Goal: Information Seeking & Learning: Learn about a topic

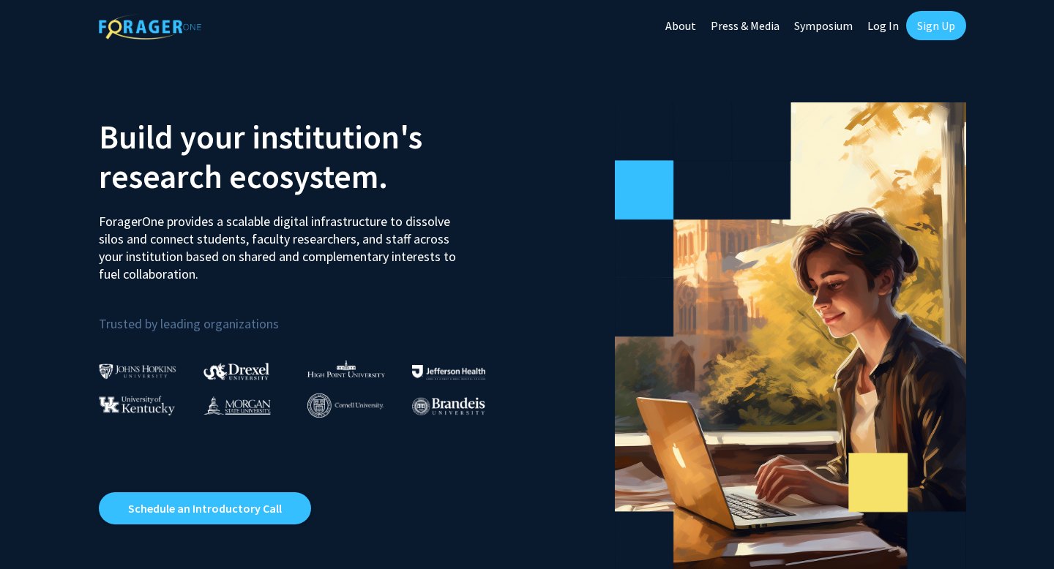
click at [902, 27] on link "Log In" at bounding box center [883, 25] width 46 height 51
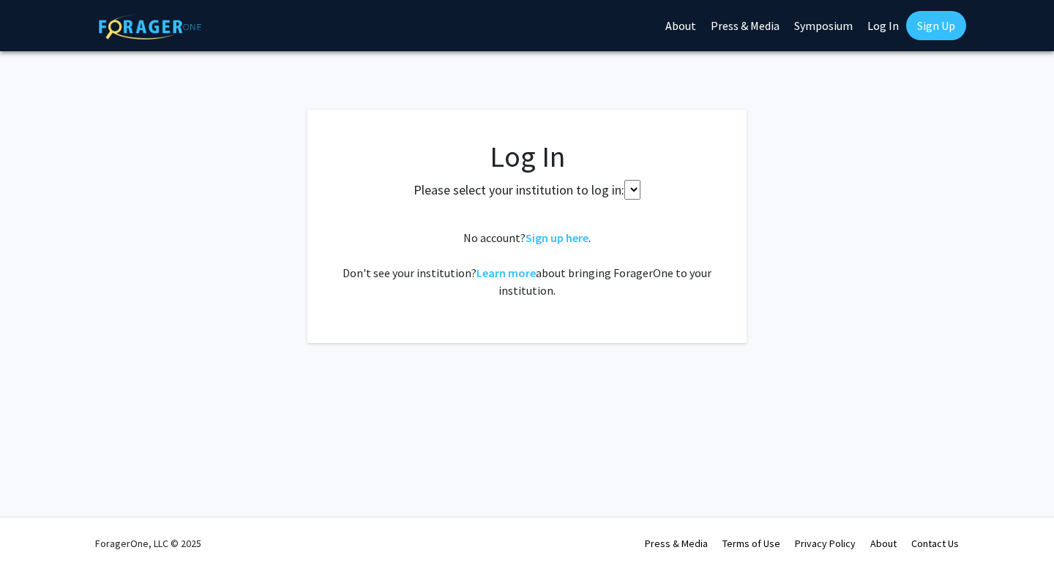
select select
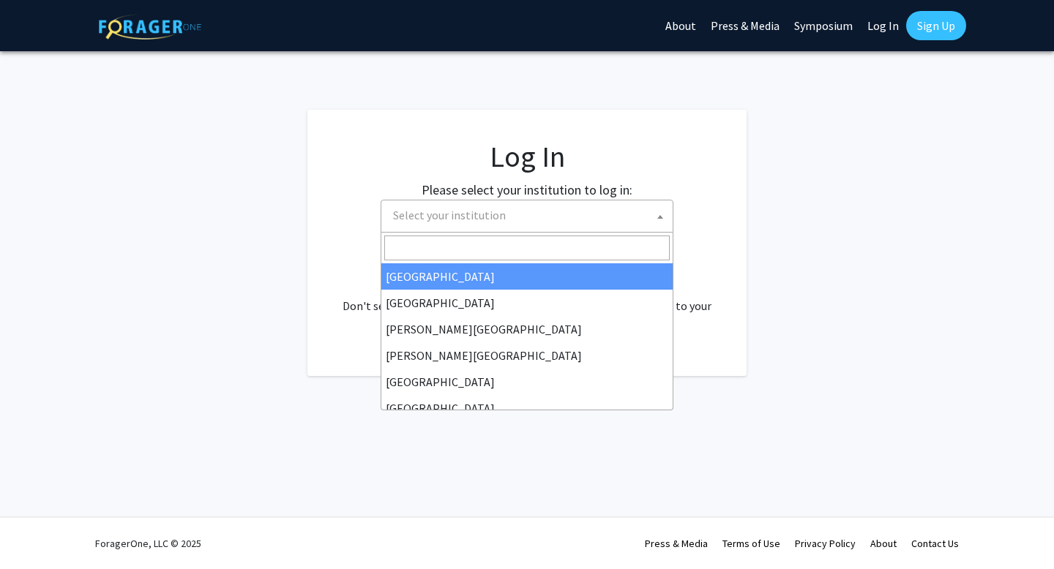
click at [569, 219] on span "Select your institution" at bounding box center [529, 216] width 285 height 30
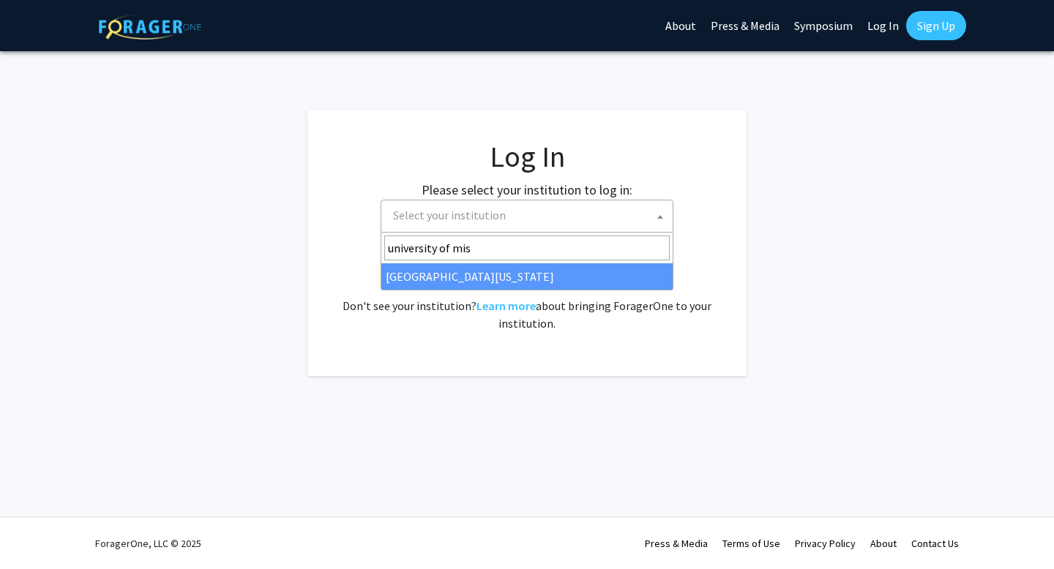
type input "university of mis"
select select "33"
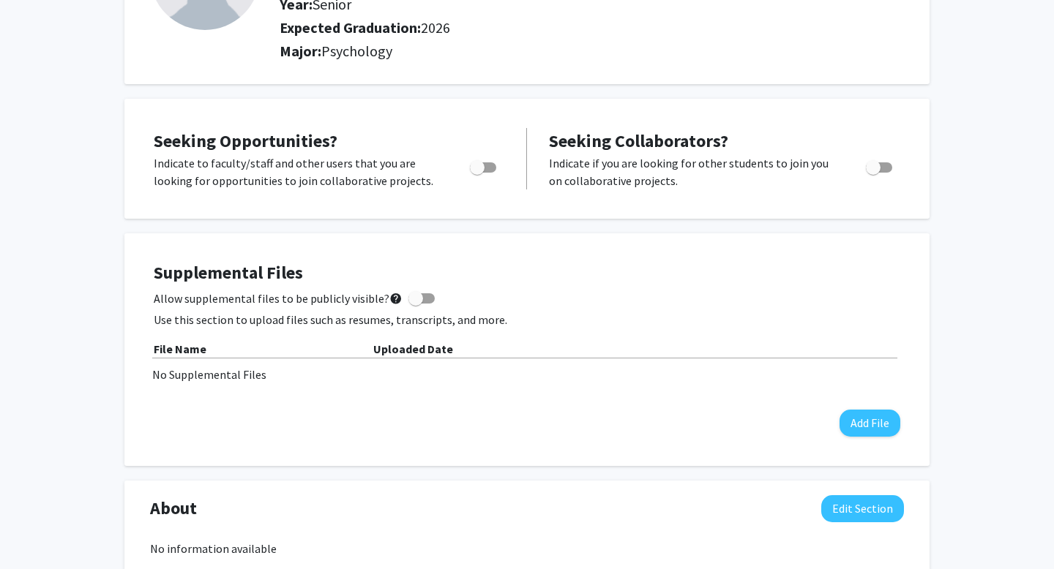
scroll to position [177, 0]
click at [487, 168] on span "Toggle" at bounding box center [483, 167] width 26 height 10
click at [477, 172] on input "Are you actively seeking opportunities?" at bounding box center [476, 172] width 1 height 1
checkbox input "true"
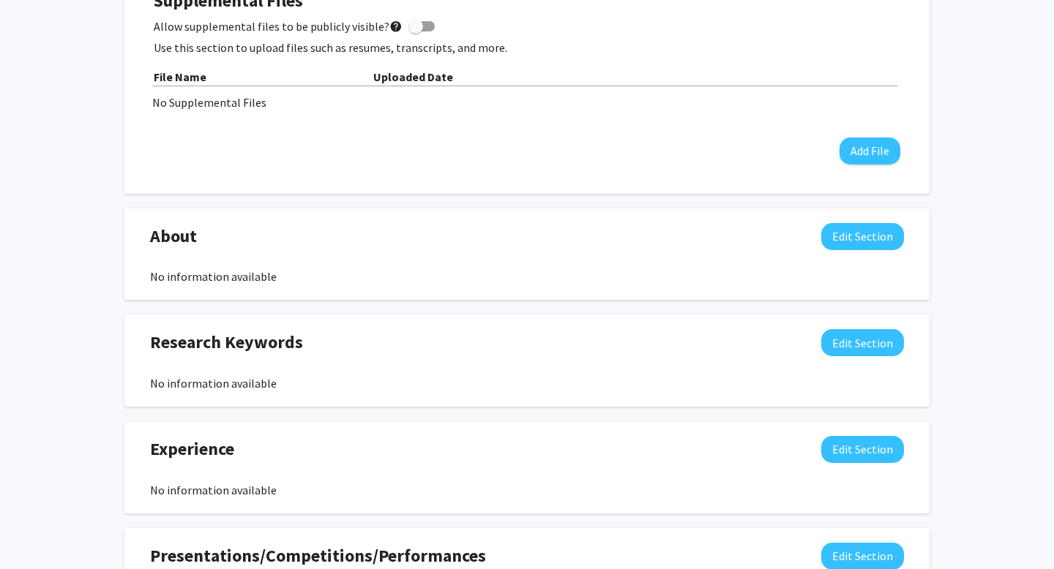
scroll to position [0, 0]
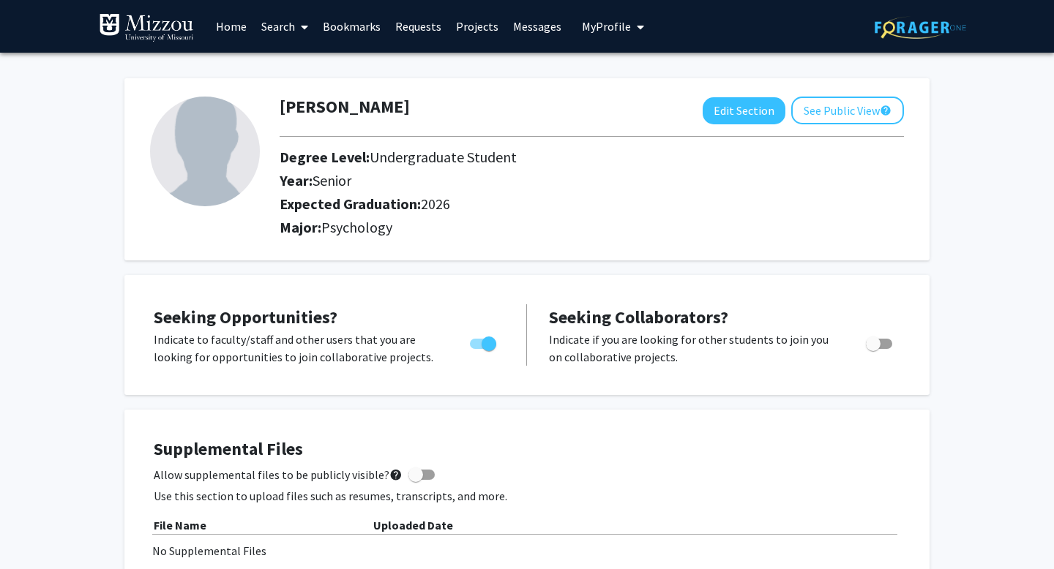
click at [273, 26] on link "Search" at bounding box center [284, 26] width 61 height 51
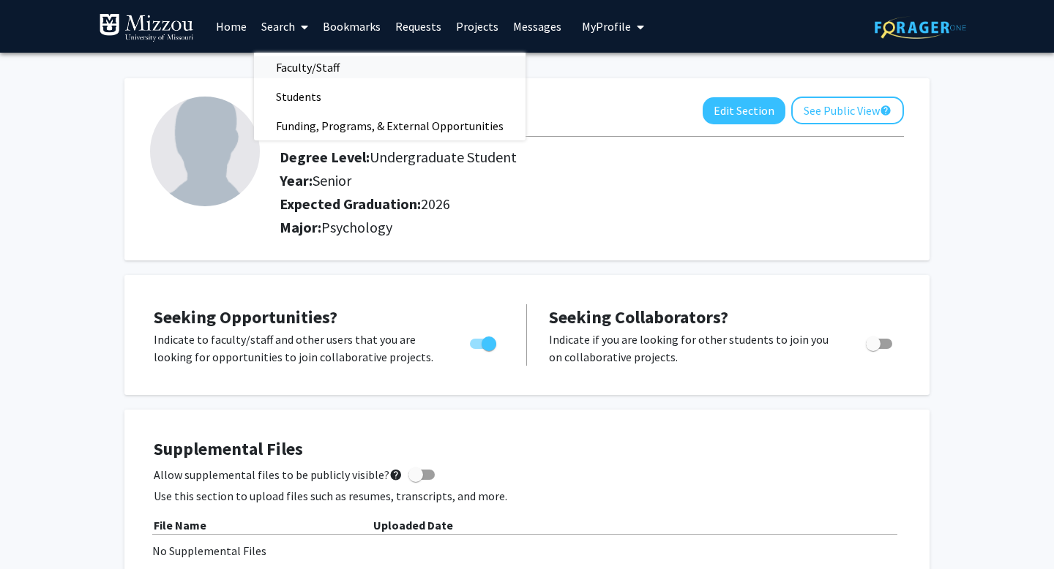
click at [307, 66] on span "Faculty/Staff" at bounding box center [308, 67] width 108 height 29
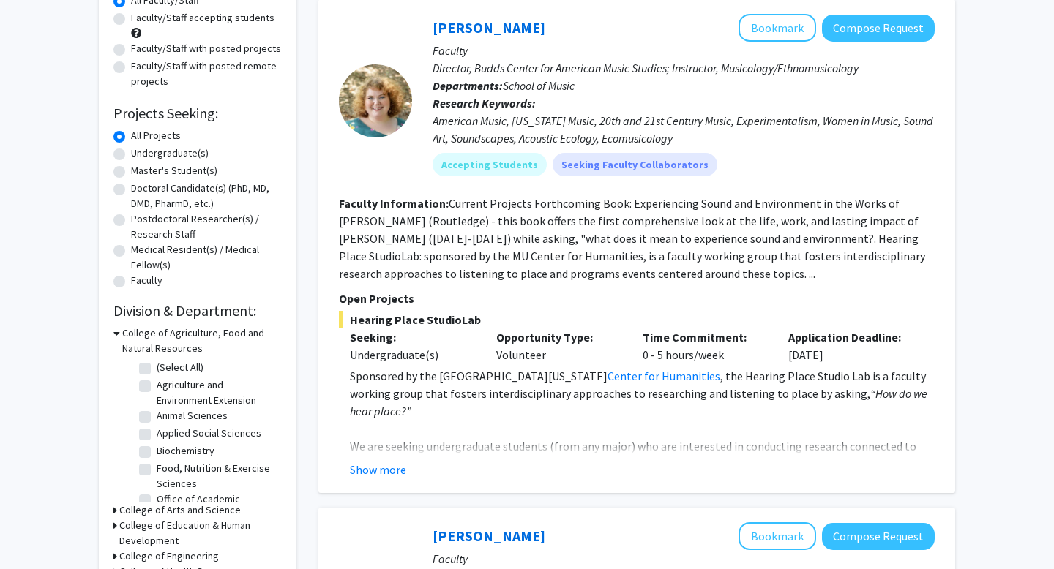
scroll to position [152, 0]
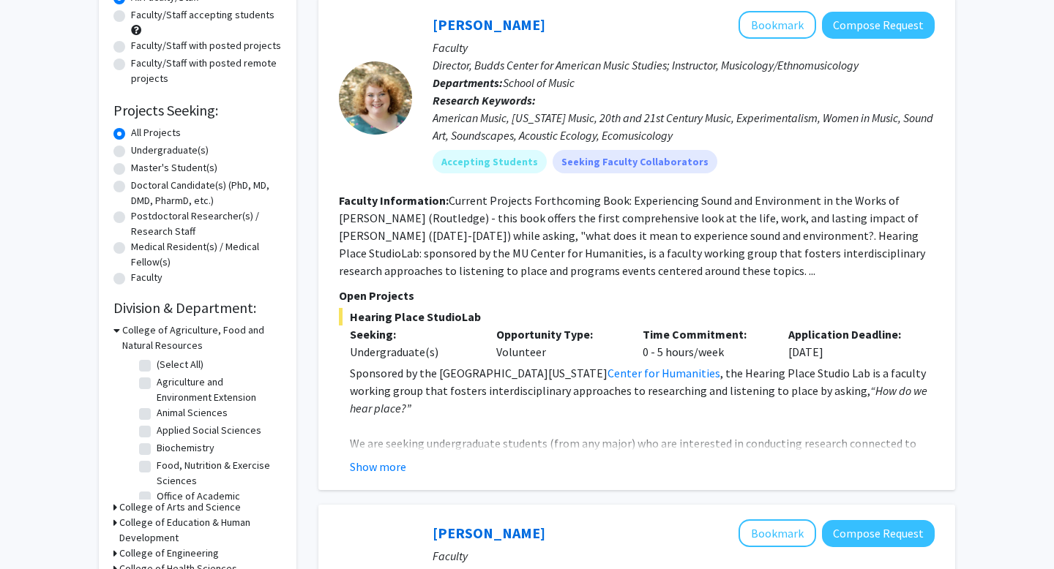
click at [178, 144] on label "Undergraduate(s)" at bounding box center [170, 150] width 78 height 15
click at [141, 144] on input "Undergraduate(s)" at bounding box center [136, 148] width 10 height 10
radio input "true"
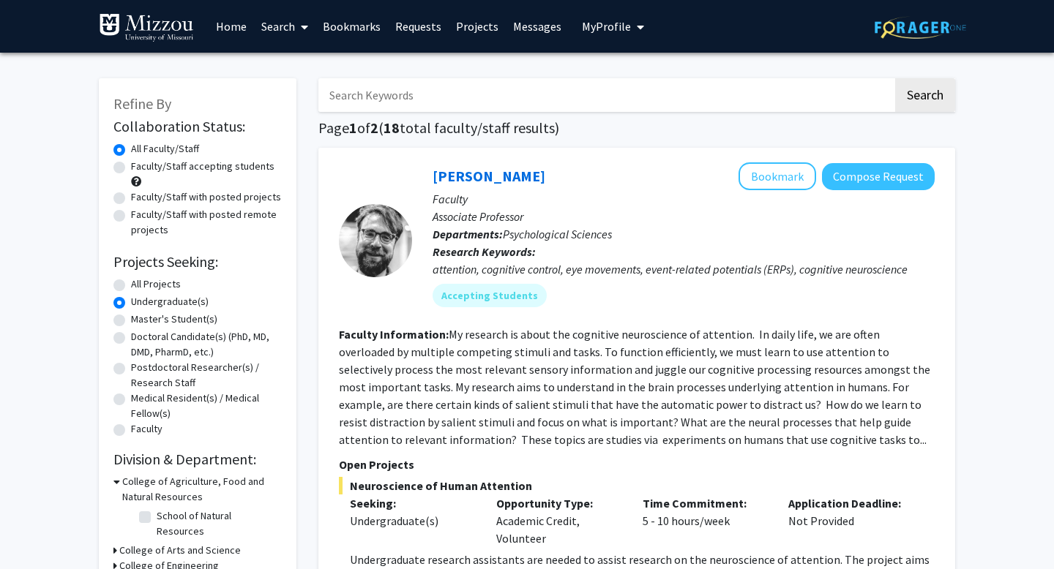
click at [179, 166] on label "Faculty/Staff accepting students" at bounding box center [202, 166] width 143 height 15
click at [141, 166] on input "Faculty/Staff accepting students" at bounding box center [136, 164] width 10 height 10
radio input "true"
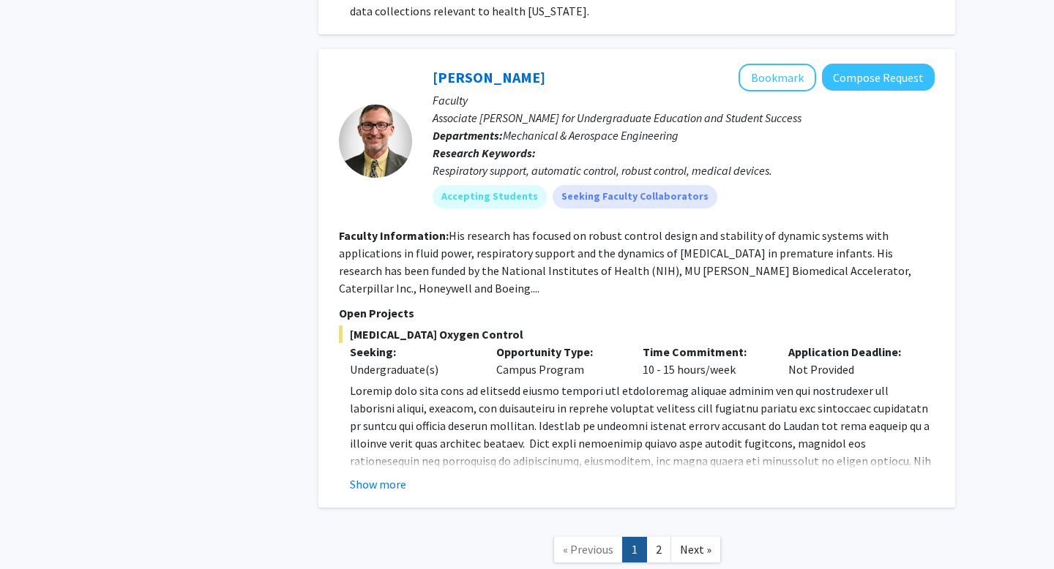
scroll to position [6510, 0]
